Goal: Task Accomplishment & Management: Use online tool/utility

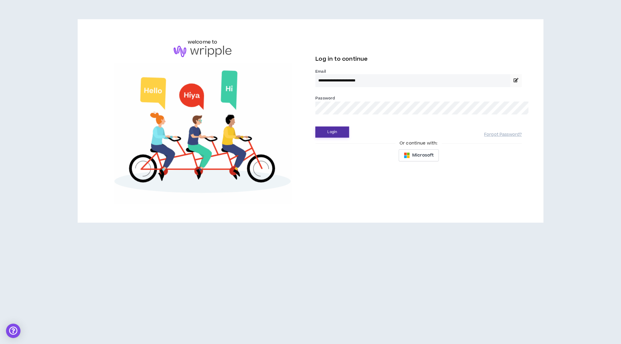
click at [321, 127] on button "Login" at bounding box center [332, 132] width 34 height 11
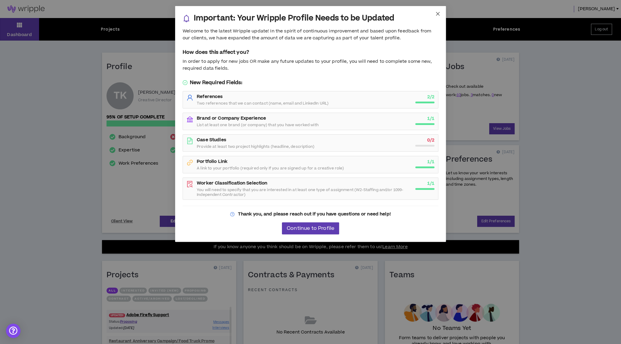
click at [437, 15] on icon "close" at bounding box center [437, 13] width 5 height 5
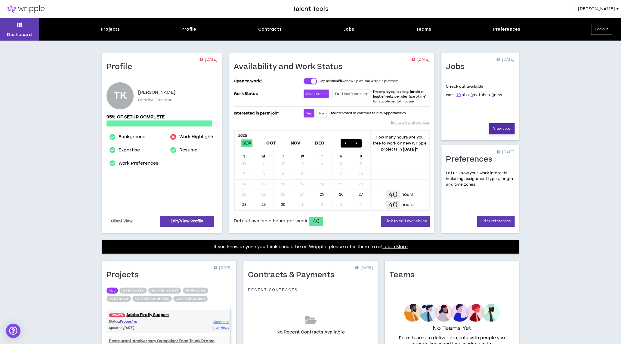
click at [504, 127] on link "View Jobs" at bounding box center [501, 128] width 25 height 11
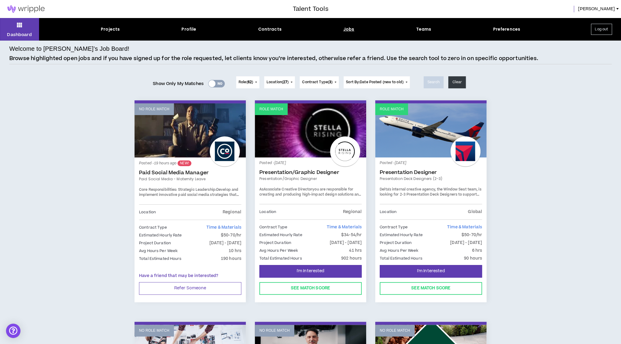
click at [410, 171] on link "Presentation Designer" at bounding box center [431, 173] width 102 height 6
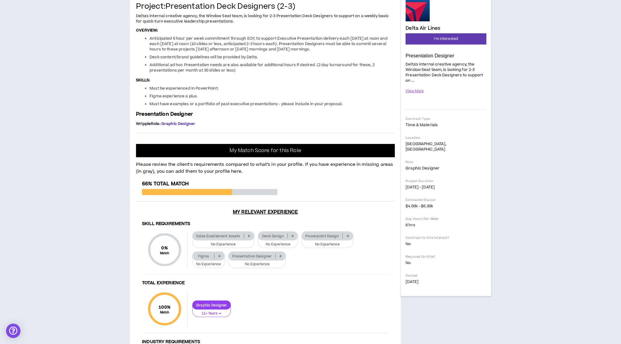
scroll to position [66, 0]
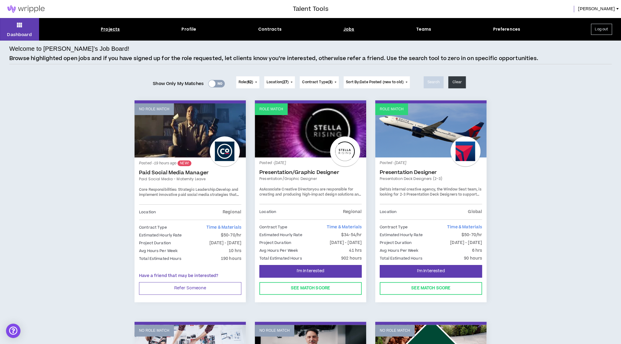
click at [107, 30] on div "Projects" at bounding box center [110, 29] width 19 height 6
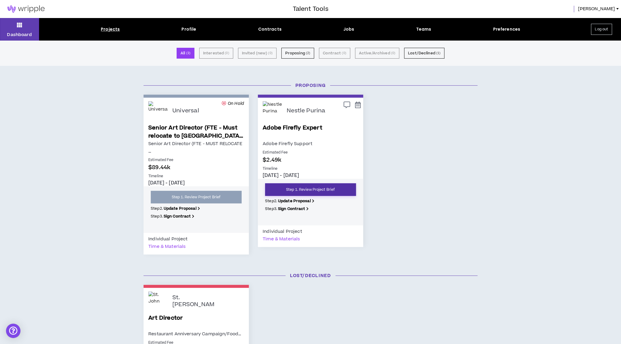
click at [334, 183] on link "Step 1. Review Project Brief" at bounding box center [310, 189] width 91 height 13
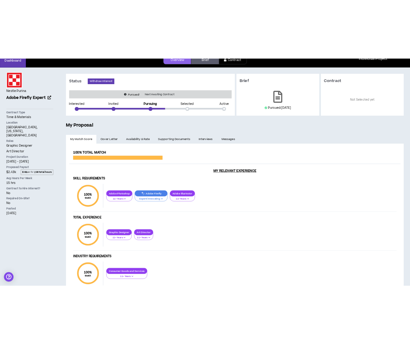
scroll to position [51, 0]
